Goal: Information Seeking & Learning: Learn about a topic

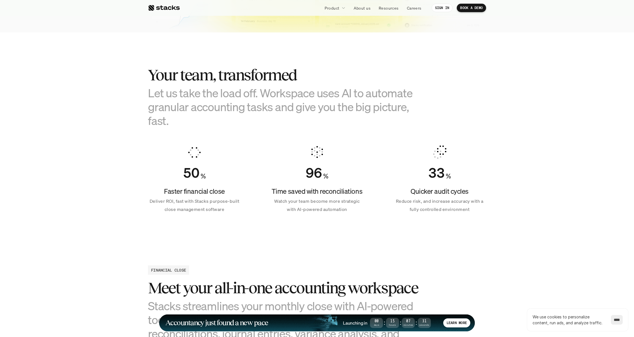
scroll to position [329, 0]
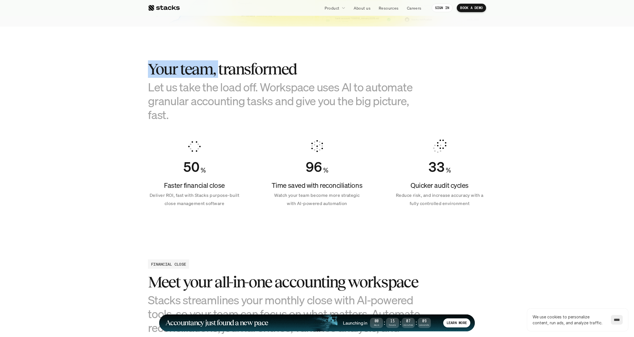
drag, startPoint x: 150, startPoint y: 74, endPoint x: 218, endPoint y: 71, distance: 68.0
click at [218, 71] on h2 "Your team, transformed" at bounding box center [289, 68] width 282 height 17
click at [217, 76] on h2 "Your team, transformed" at bounding box center [289, 68] width 282 height 17
drag, startPoint x: 147, startPoint y: 68, endPoint x: 292, endPoint y: 75, distance: 145.9
click at [292, 75] on section "Your team, transformed Let us take the load off. Workspace uses AI to automate …" at bounding box center [317, 131] width 634 height 210
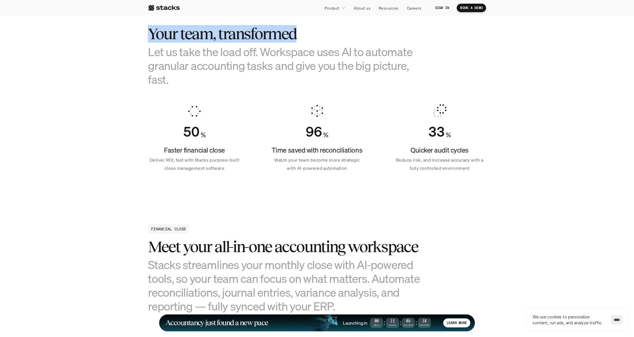
scroll to position [364, 0]
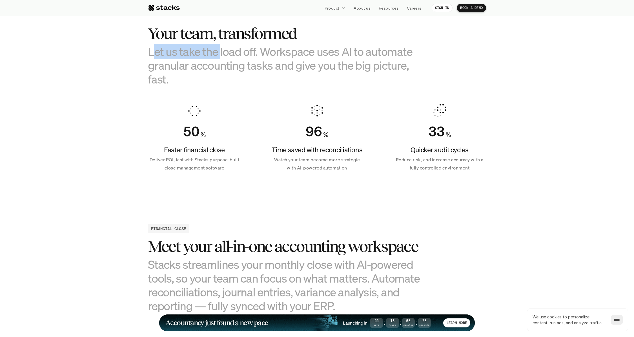
drag, startPoint x: 151, startPoint y: 51, endPoint x: 219, endPoint y: 52, distance: 67.9
click at [219, 52] on h3 "Let us take the load off. Workspace uses AI to automate granular accounting tas…" at bounding box center [289, 66] width 282 height 42
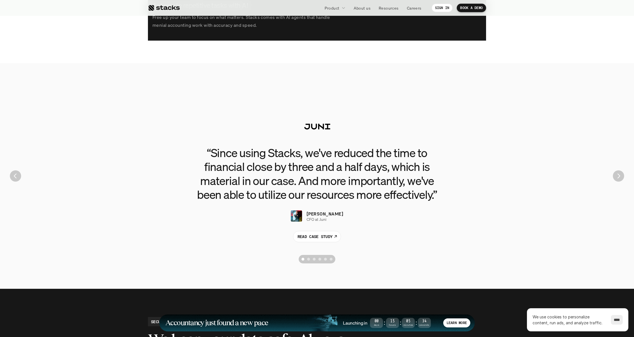
scroll to position [1204, 0]
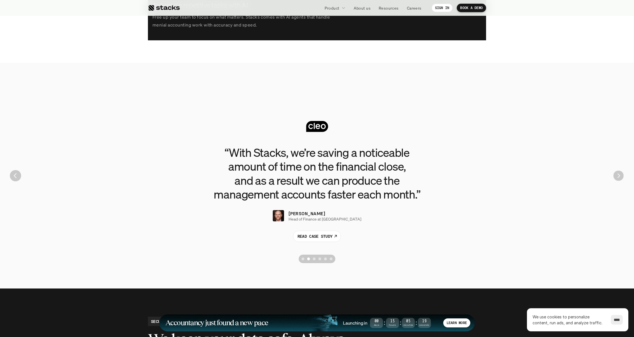
click at [619, 180] on img "Next" at bounding box center [618, 175] width 10 height 10
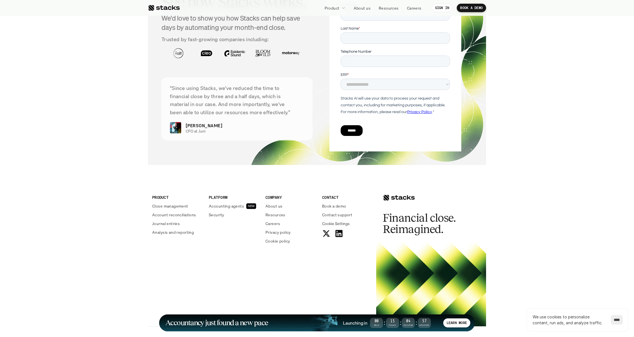
scroll to position [1984, 0]
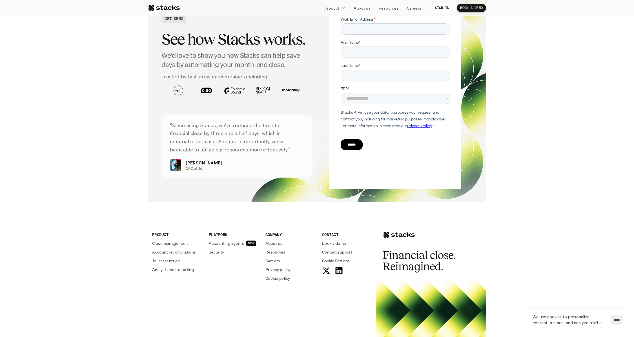
scroll to position [1095, 0]
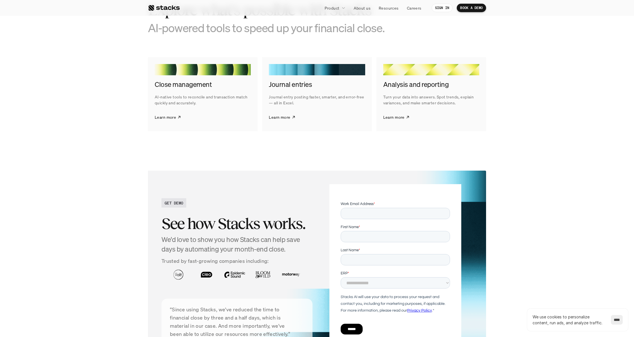
scroll to position [1055, 0]
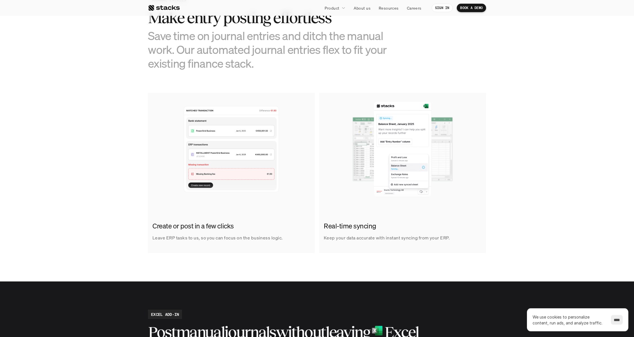
scroll to position [273, 0]
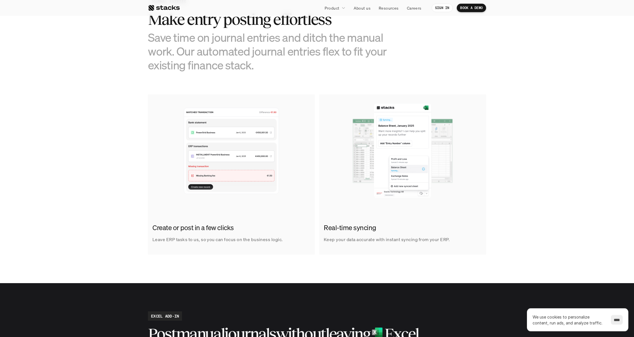
click at [204, 159] on img at bounding box center [231, 150] width 167 height 113
click at [205, 154] on img at bounding box center [231, 150] width 167 height 113
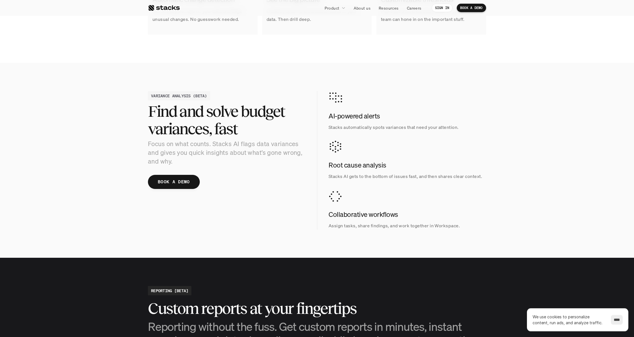
scroll to position [465, 0]
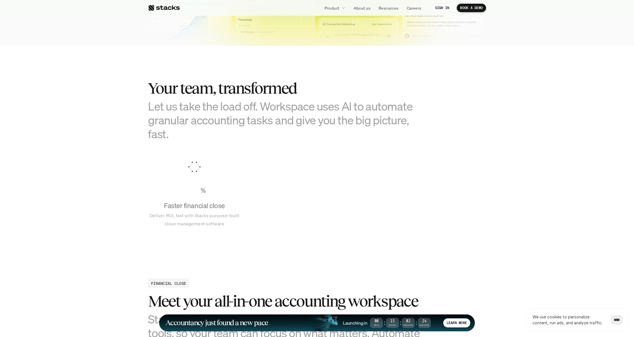
scroll to position [326, 0]
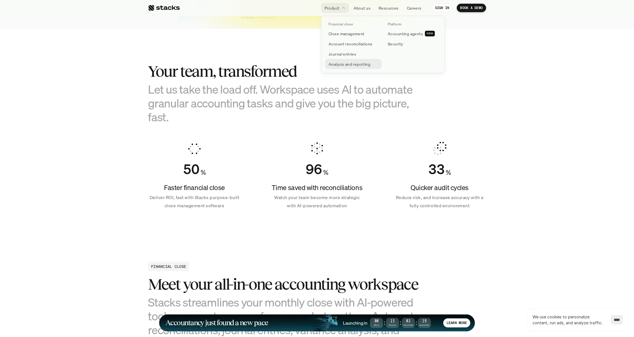
click at [360, 65] on p "Analysis and reporting" at bounding box center [350, 64] width 42 height 6
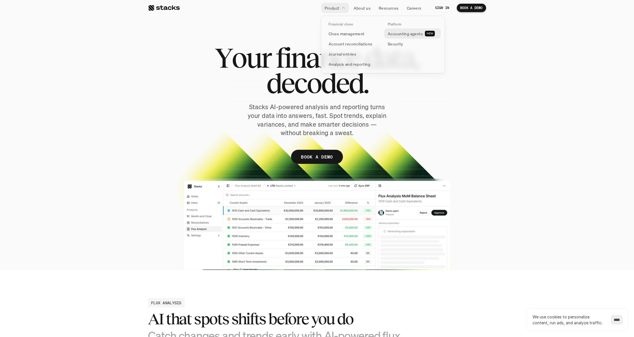
click at [397, 36] on p "Accounting agents" at bounding box center [405, 34] width 35 height 6
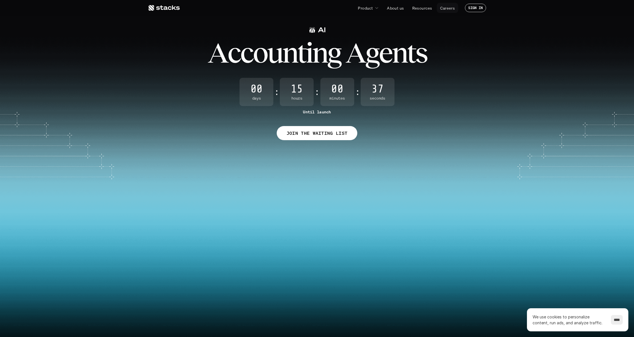
click at [449, 9] on p "Careers" at bounding box center [447, 8] width 15 height 6
drag, startPoint x: 337, startPoint y: 132, endPoint x: 408, endPoint y: 56, distance: 104.7
click at [408, 56] on div "A c c o u n t i n g A g e n t s 00 Days : 15 Hours : 00 Minutes : 07 Seconds Un…" at bounding box center [317, 82] width 634 height 115
click at [397, 8] on p "About us" at bounding box center [395, 8] width 17 height 6
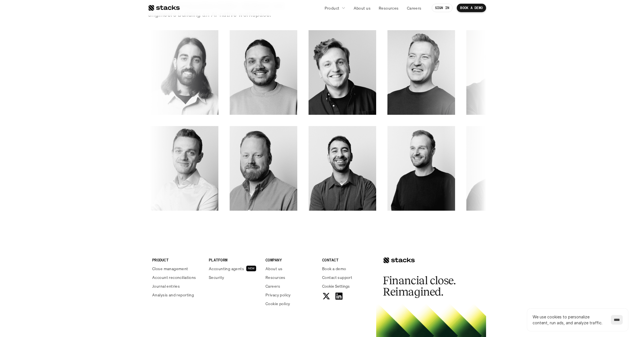
scroll to position [805, 0]
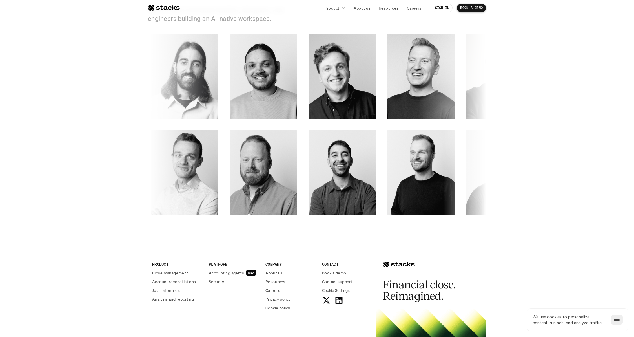
click at [54, 179] on img at bounding box center [27, 164] width 54 height 55
click at [54, 203] on icon at bounding box center [50, 203] width 7 height 7
click at [410, 6] on p "Careers" at bounding box center [414, 8] width 15 height 6
click at [387, 8] on p "Resources" at bounding box center [389, 8] width 20 height 6
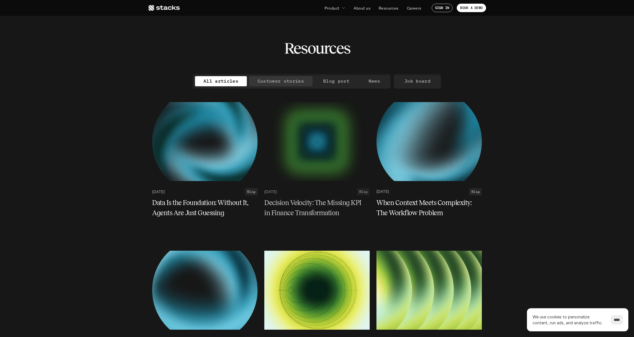
click at [288, 81] on p "Customer stories" at bounding box center [281, 81] width 46 height 8
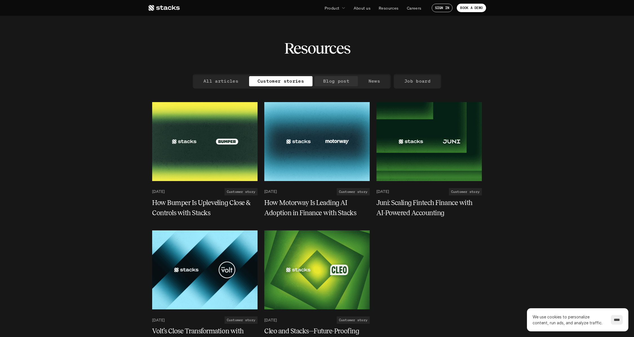
click at [337, 85] on p "Blog post" at bounding box center [336, 81] width 26 height 8
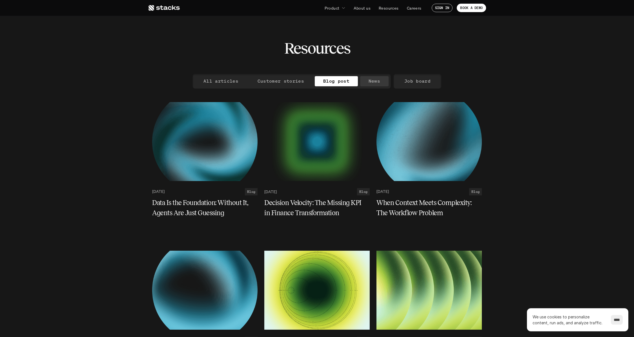
click at [382, 82] on link "News" at bounding box center [374, 81] width 28 height 10
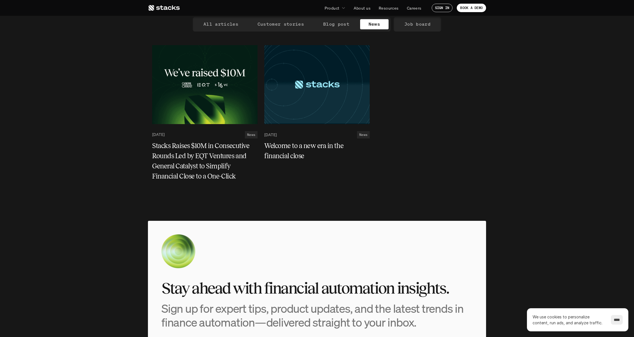
scroll to position [26, 0]
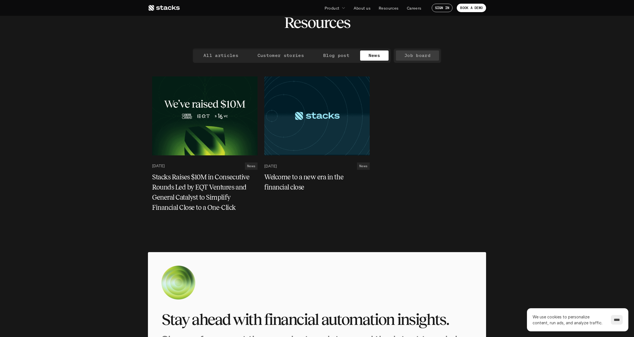
click at [419, 56] on p "Job board" at bounding box center [417, 55] width 26 height 8
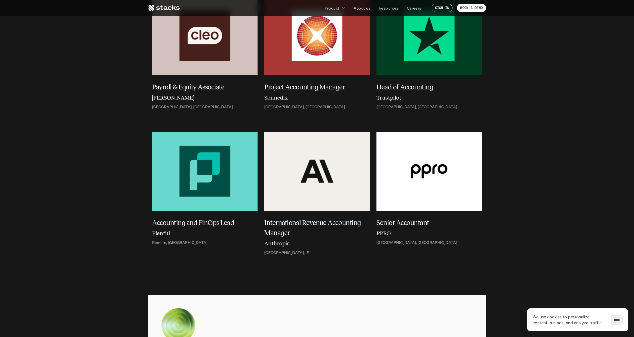
scroll to position [723, 0]
